Goal: Task Accomplishment & Management: Use online tool/utility

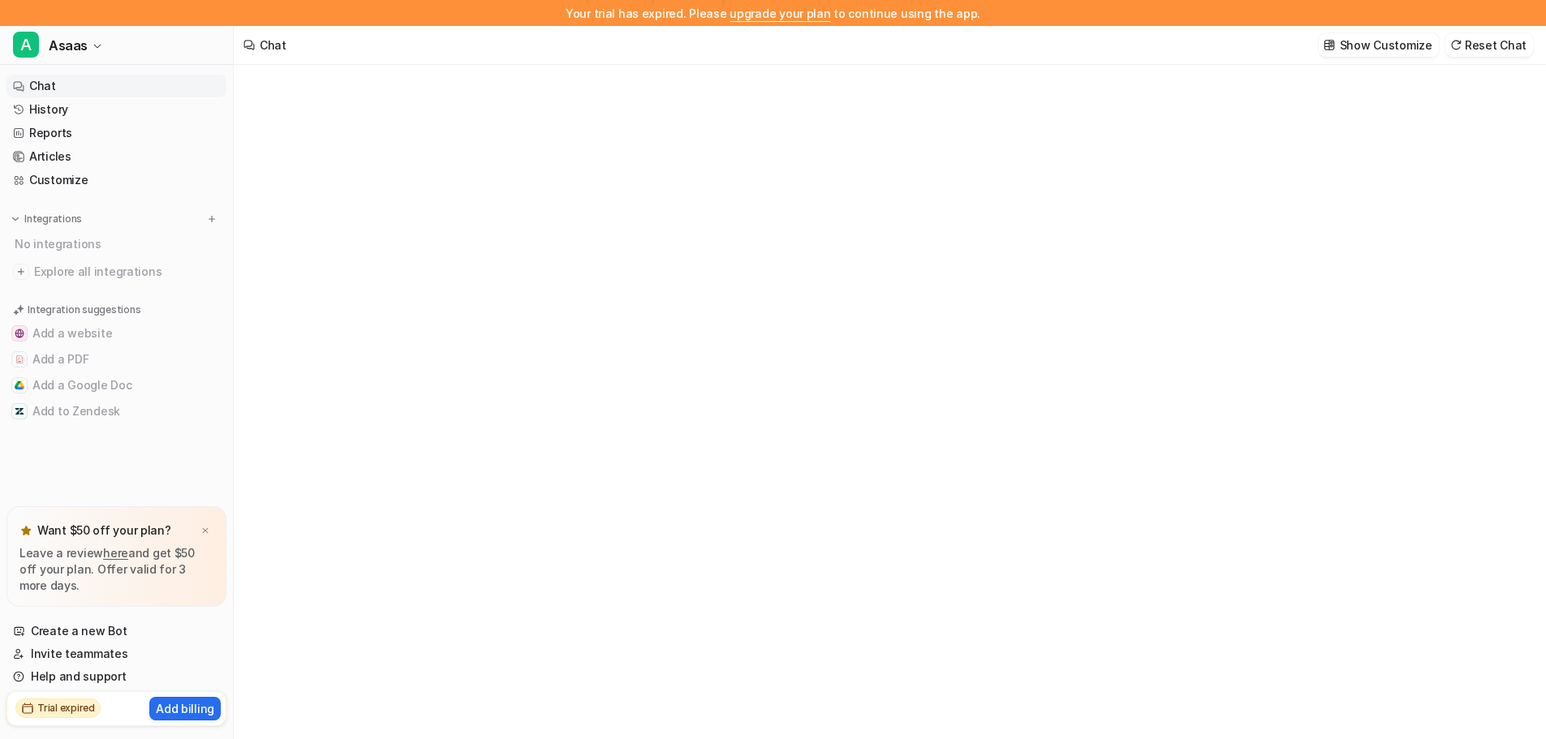
type textarea "**********"
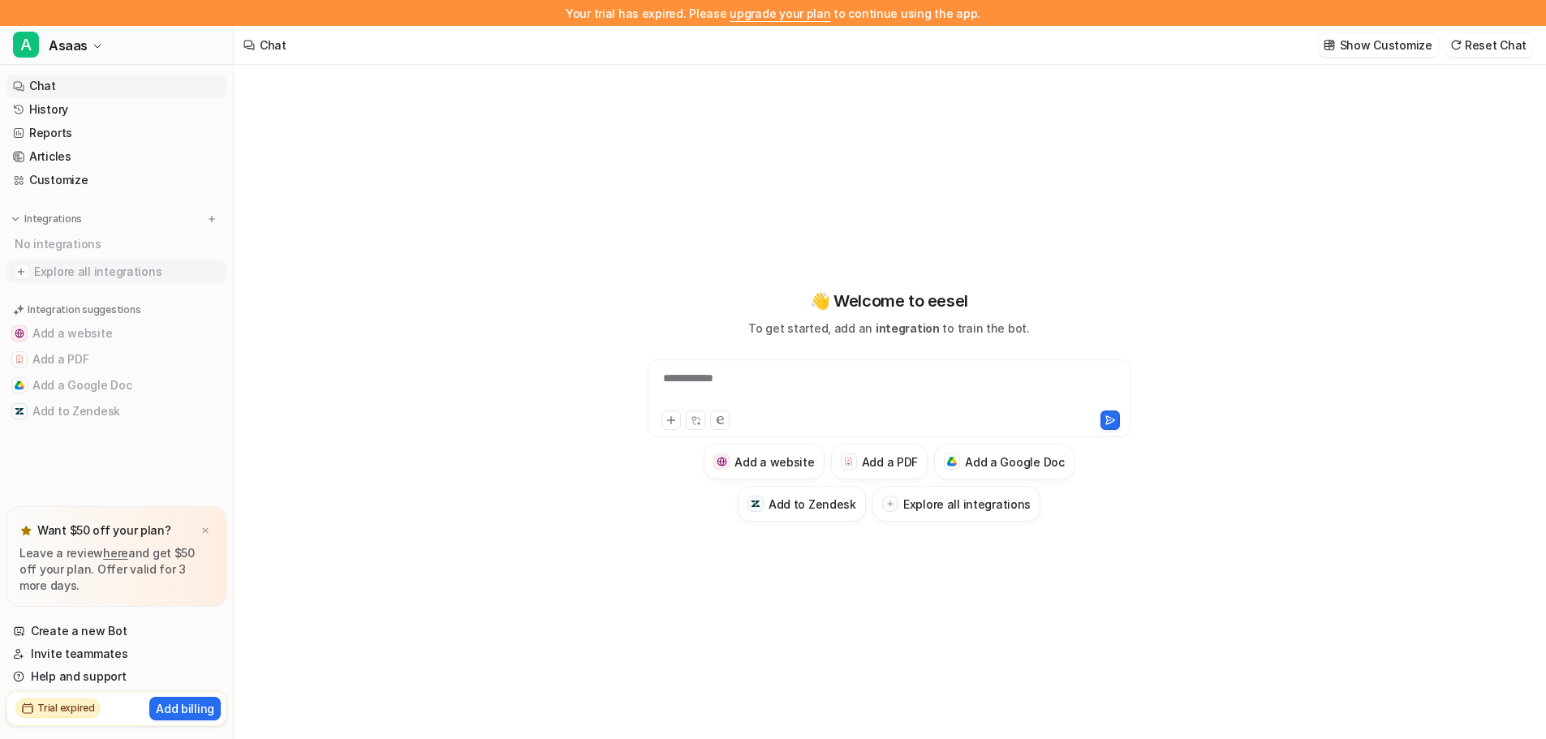
click at [43, 272] on span "Explore all integrations" at bounding box center [127, 272] width 186 height 26
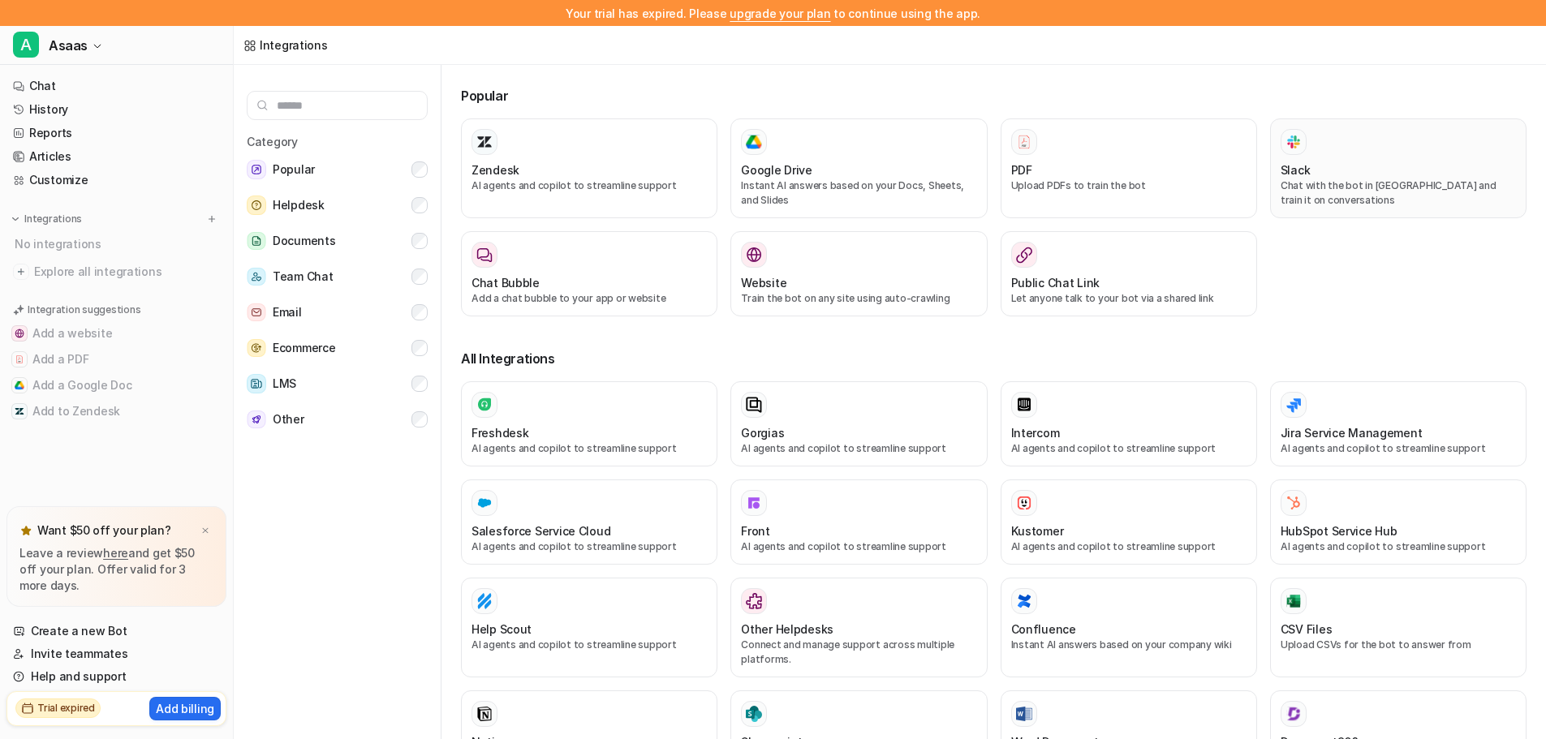
click at [1353, 172] on div "Slack" at bounding box center [1397, 169] width 235 height 17
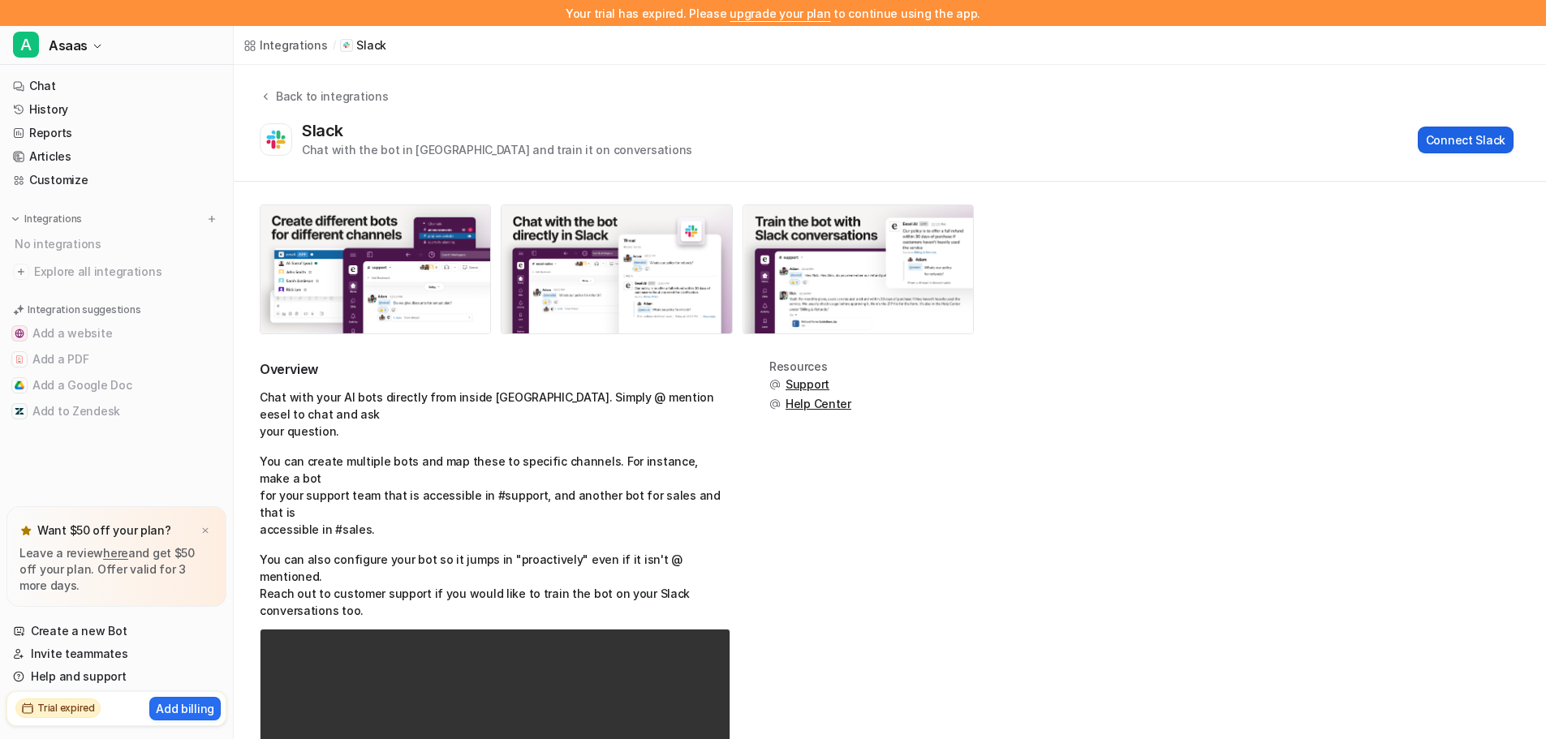
click at [1438, 139] on button "Connect Slack" at bounding box center [1466, 140] width 96 height 27
